Goal: Find specific page/section: Find specific page/section

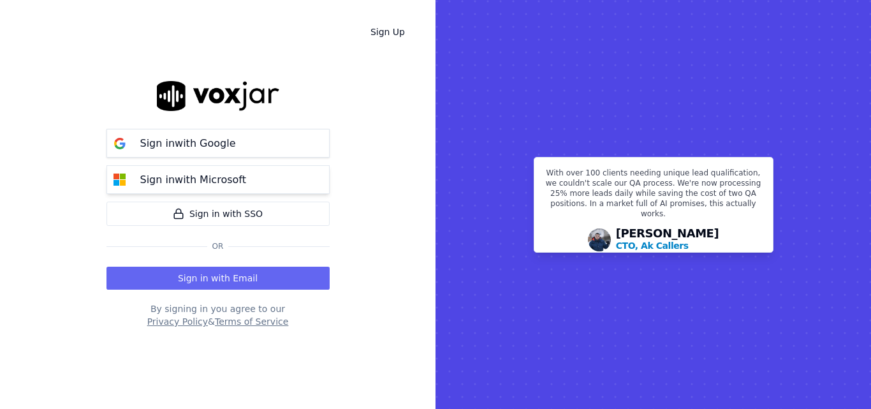
click at [241, 175] on div "Sign in with Microsoft" at bounding box center [193, 179] width 121 height 15
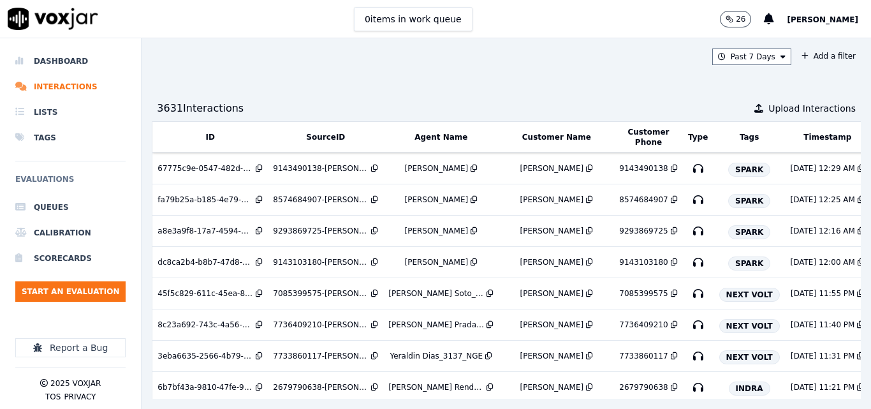
click at [493, 378] on div "Past 7 Days Add a filter 3631 Interaction s Upload Interactions ID SourceID Age…" at bounding box center [507, 223] width 730 height 371
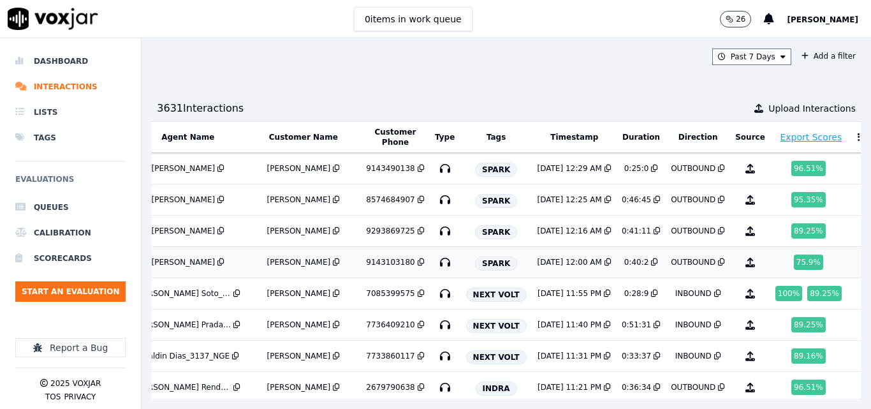
click at [771, 274] on td "75.9 %" at bounding box center [812, 262] width 82 height 31
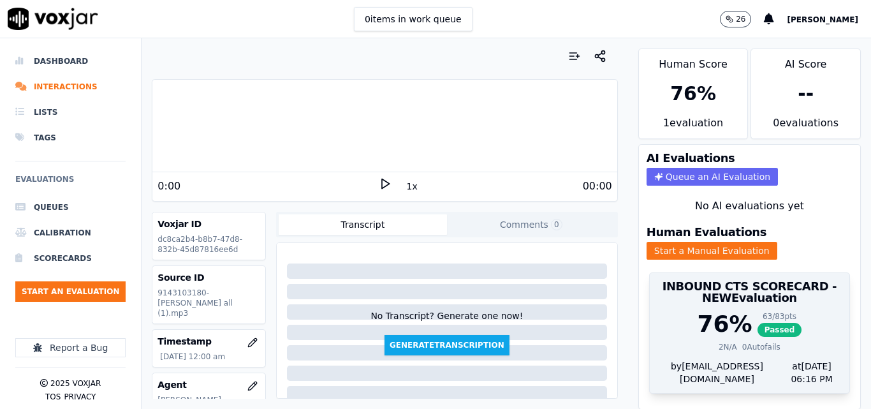
click at [728, 299] on h3 "INBOUND CTS SCORECARD - NEW Evaluation" at bounding box center [750, 292] width 184 height 23
